Goal: Transaction & Acquisition: Purchase product/service

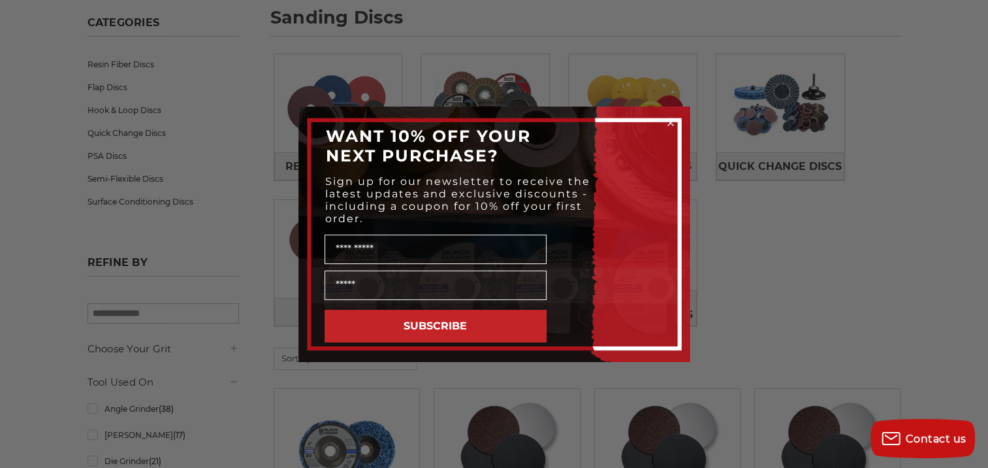
click at [667, 120] on circle "Close dialog" at bounding box center [670, 122] width 12 height 12
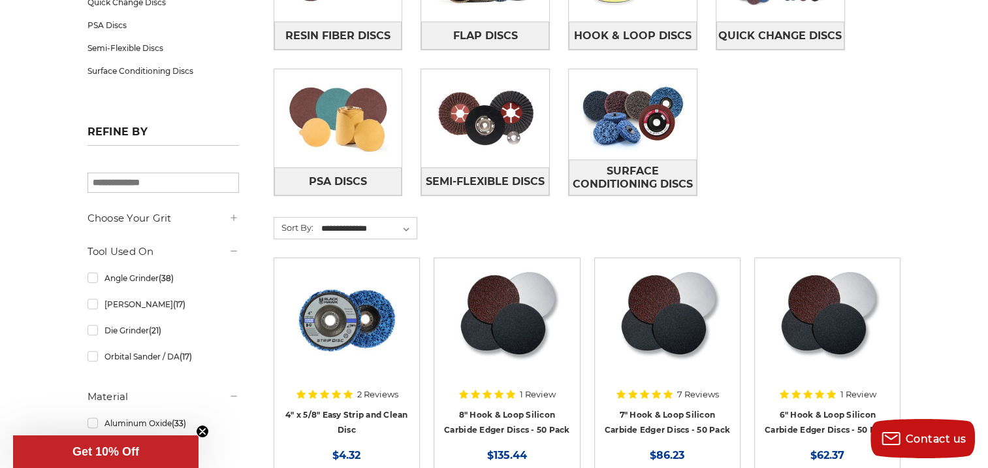
scroll to position [261, 0]
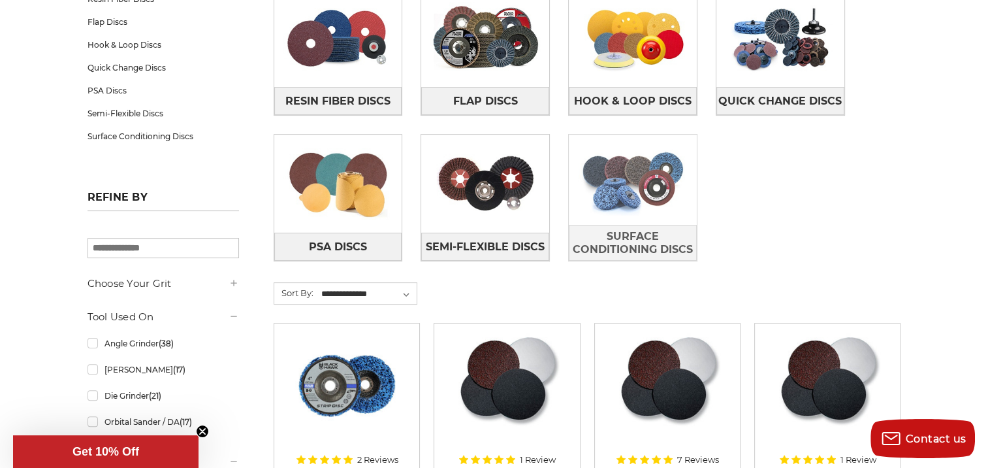
click at [622, 205] on img at bounding box center [633, 180] width 128 height 90
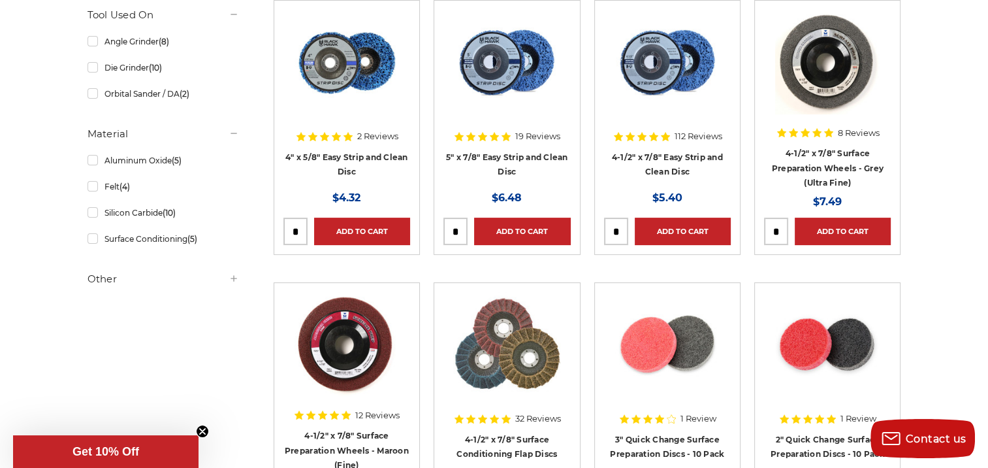
scroll to position [261, 0]
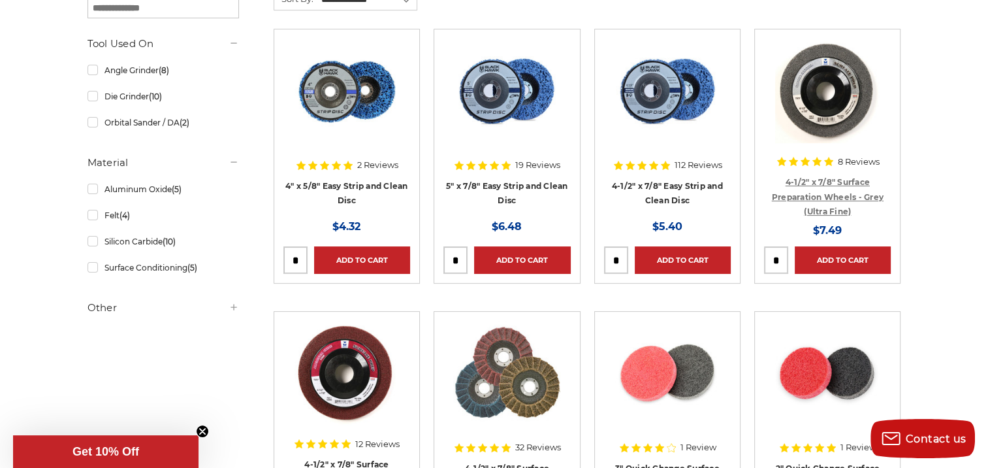
click at [810, 196] on link "4-1/2" x 7/8" Surface Preparation Wheels - Grey (Ultra Fine)" at bounding box center [828, 196] width 112 height 39
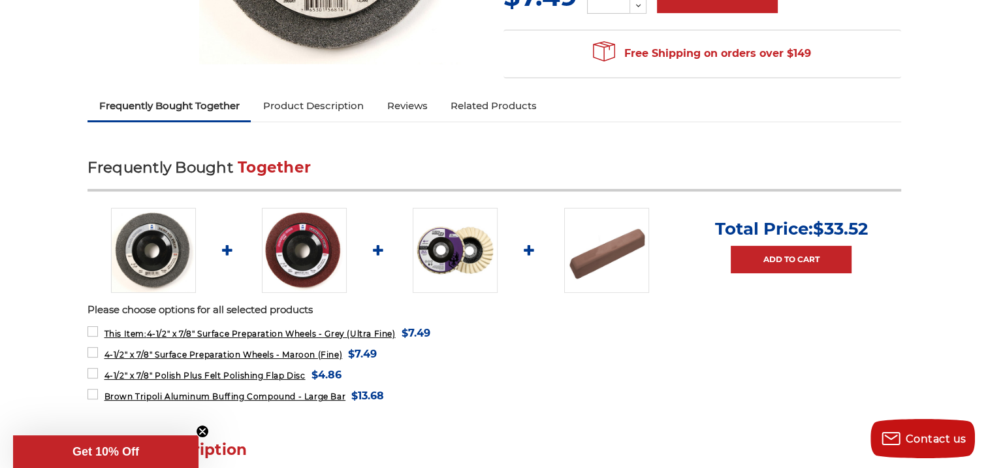
scroll to position [392, 0]
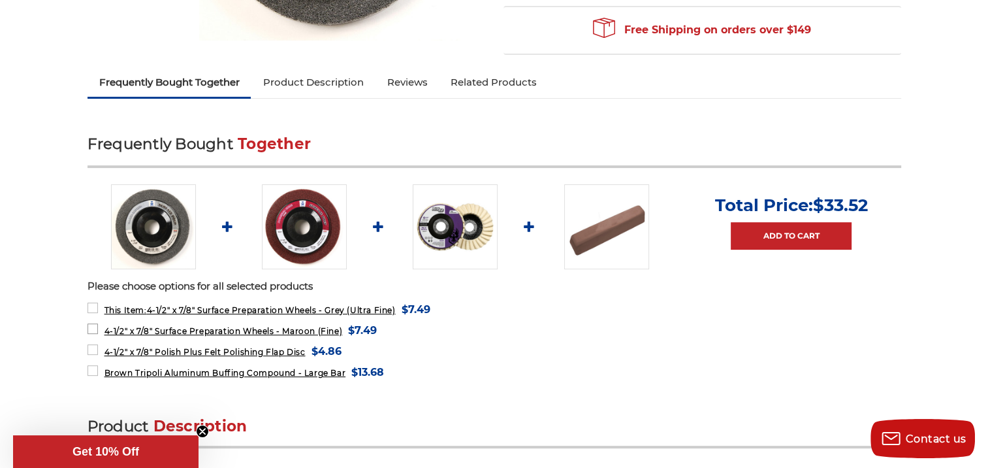
click at [170, 326] on span "4-1/2" x 7/8" Surface Preparation Wheels - Maroon (Fine)" at bounding box center [223, 331] width 238 height 10
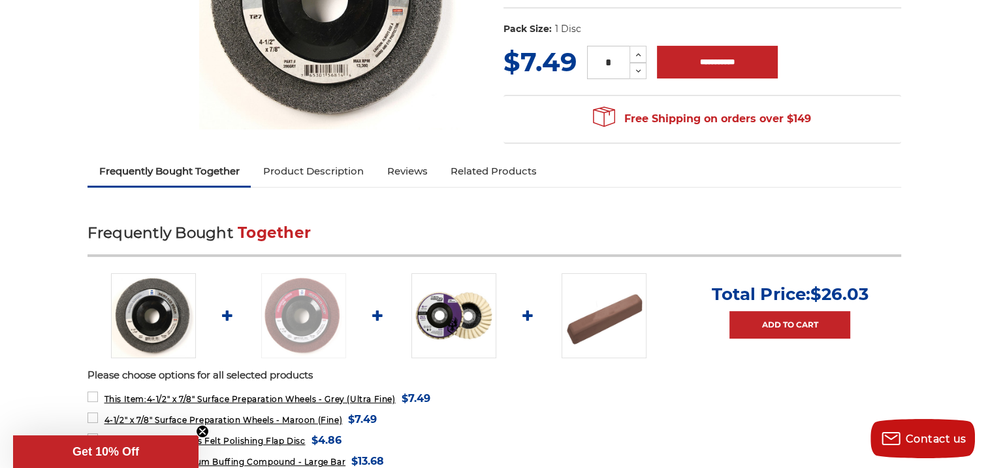
scroll to position [326, 0]
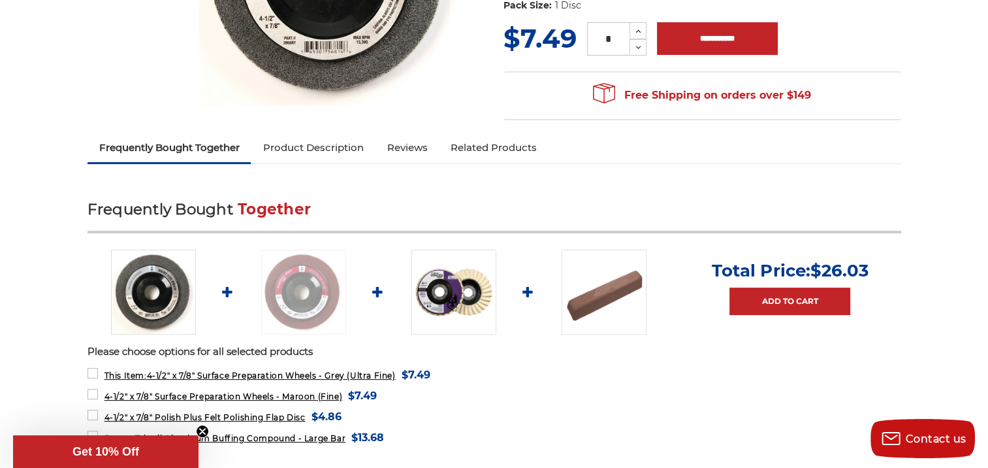
click at [300, 305] on img at bounding box center [303, 291] width 85 height 85
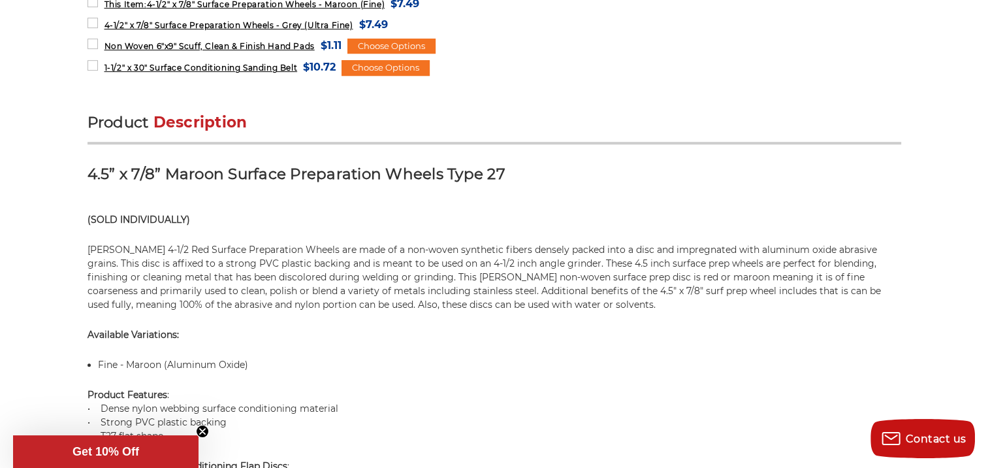
scroll to position [784, 0]
